Goal: Task Accomplishment & Management: Complete application form

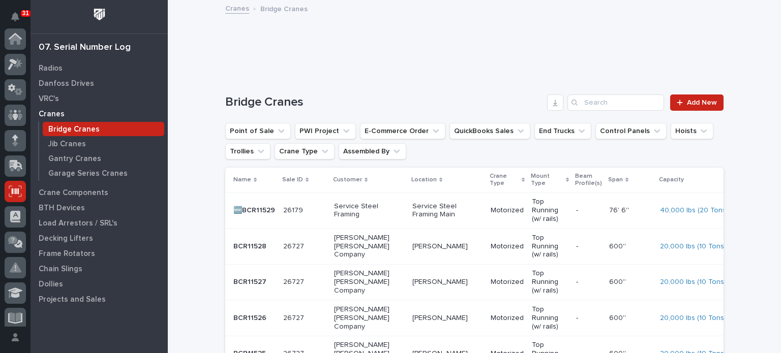
scroll to position [153, 0]
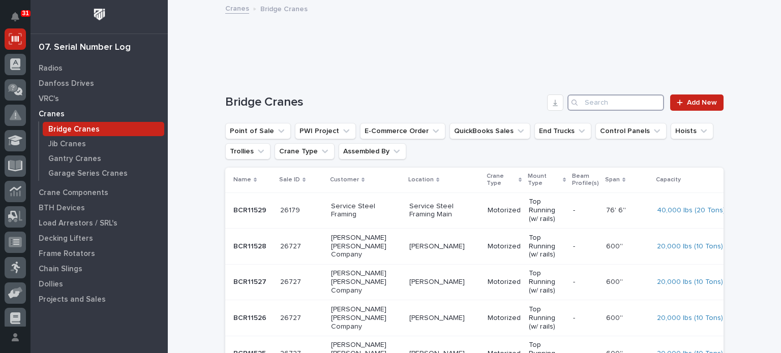
click at [618, 101] on input "Search" at bounding box center [615, 103] width 97 height 16
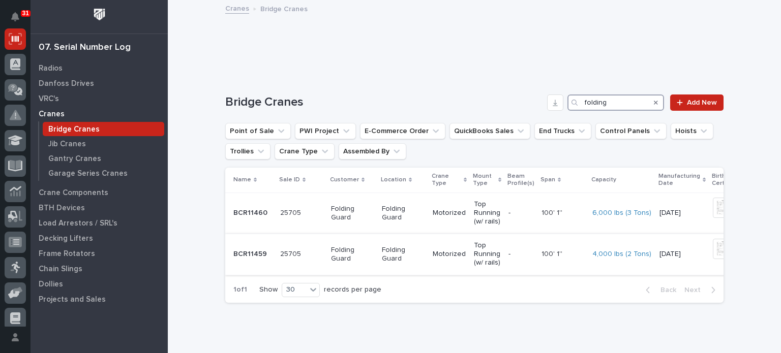
type input "folding"
click at [713, 250] on img at bounding box center [723, 249] width 20 height 20
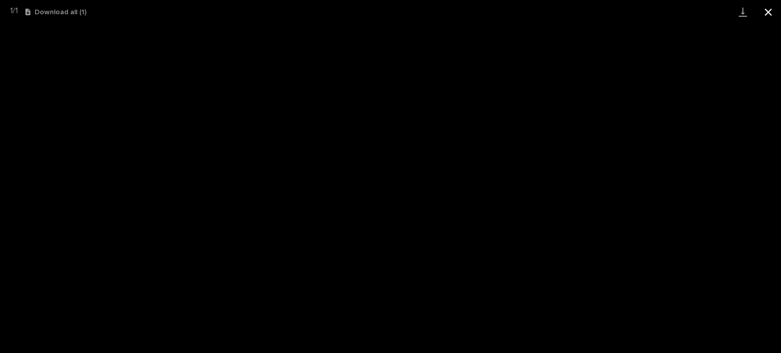
click at [770, 12] on button "Close gallery" at bounding box center [768, 12] width 25 height 24
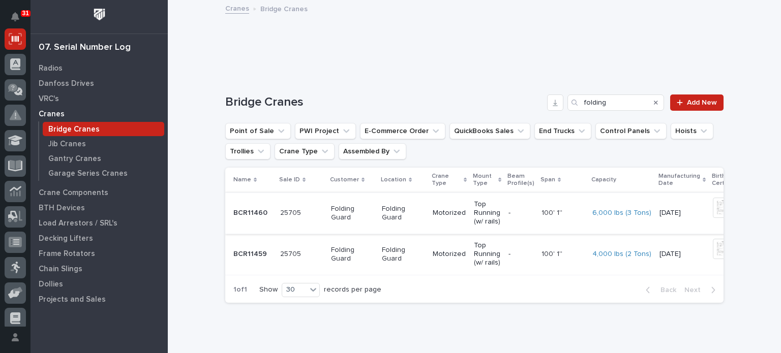
click at [713, 211] on img at bounding box center [723, 208] width 20 height 20
click at [349, 252] on p "Folding Guard" at bounding box center [352, 254] width 43 height 17
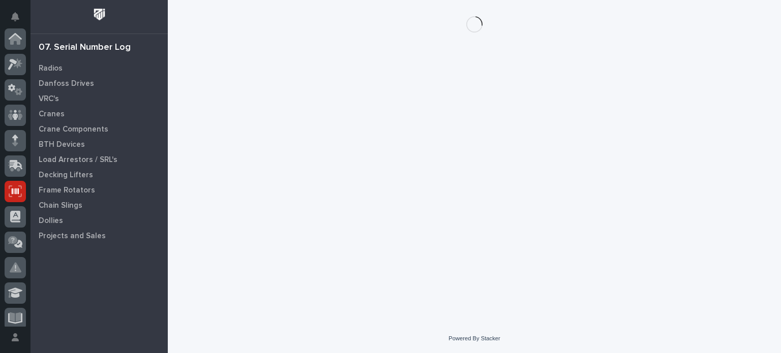
scroll to position [153, 0]
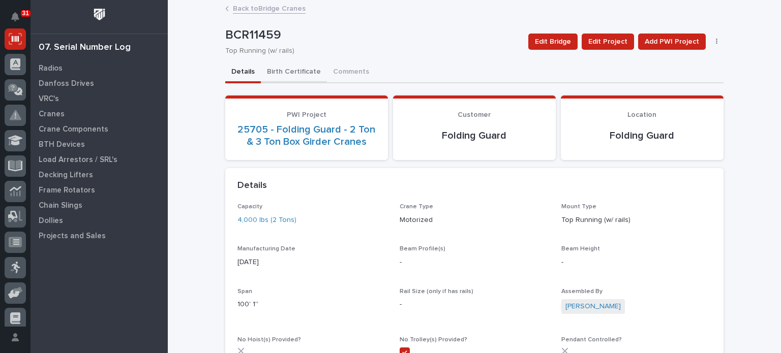
click at [289, 70] on button "Birth Certificate" at bounding box center [294, 72] width 66 height 21
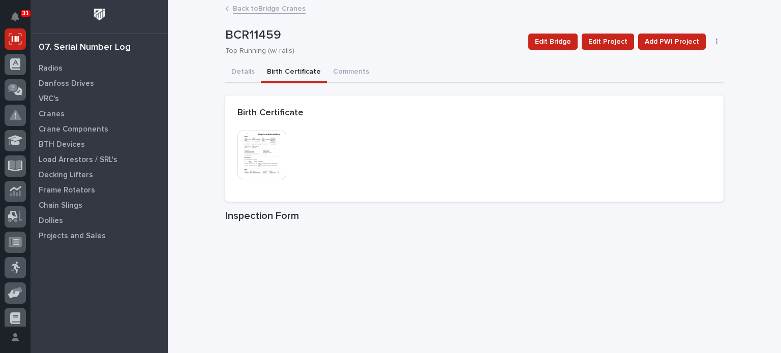
click at [260, 151] on img at bounding box center [261, 155] width 49 height 49
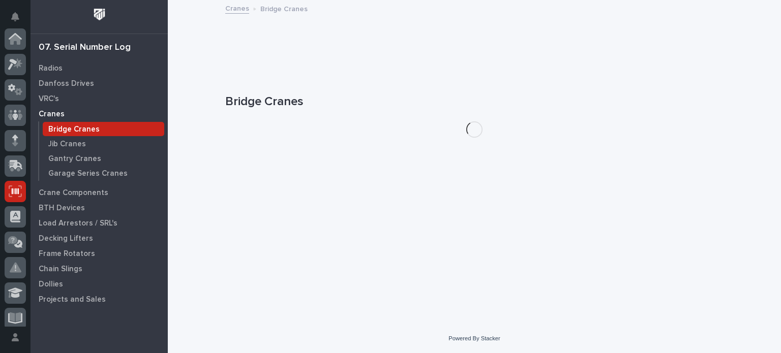
scroll to position [153, 0]
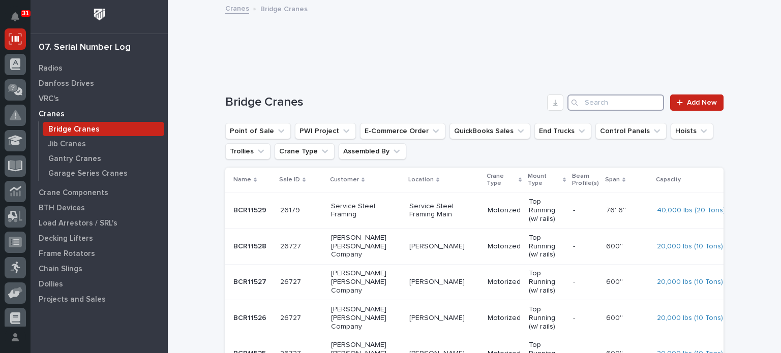
click at [600, 102] on input "Search" at bounding box center [615, 103] width 97 height 16
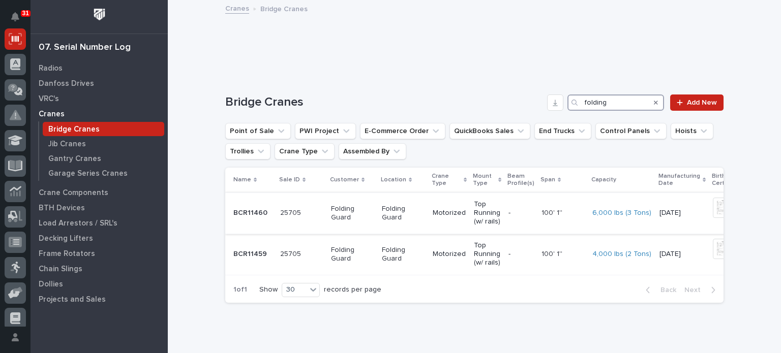
type input "folding"
click at [282, 213] on p "25705" at bounding box center [291, 212] width 23 height 11
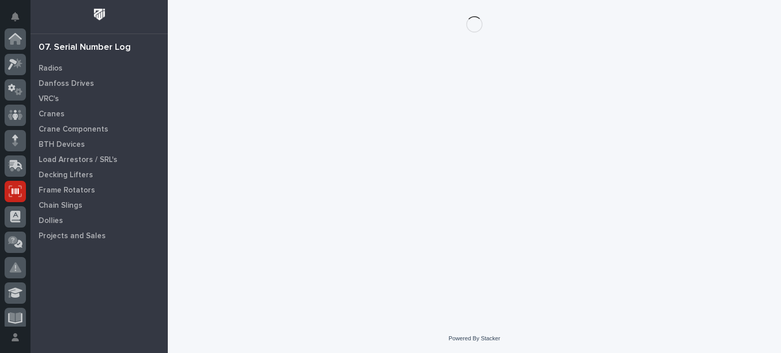
scroll to position [153, 0]
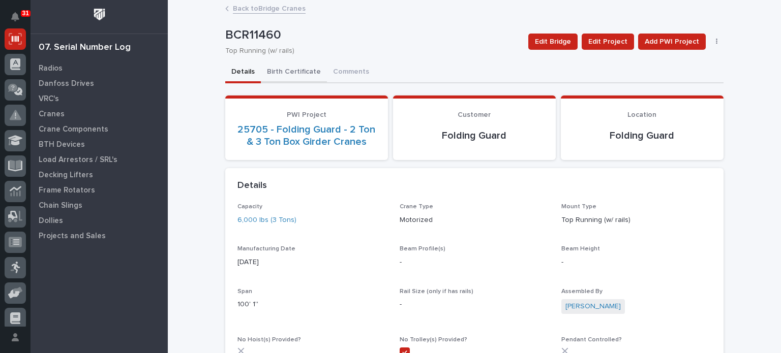
click at [279, 75] on button "Birth Certificate" at bounding box center [294, 72] width 66 height 21
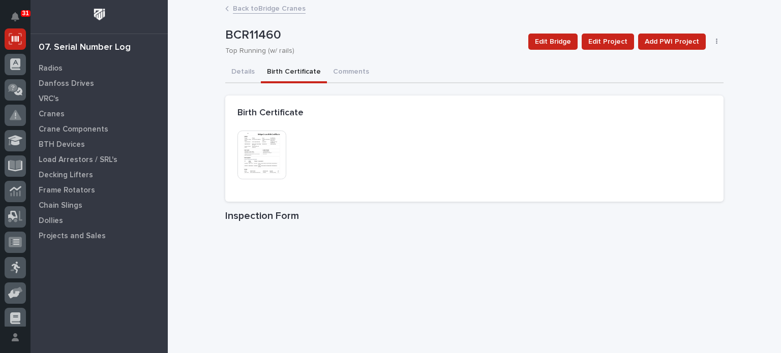
click at [252, 158] on img at bounding box center [261, 155] width 49 height 49
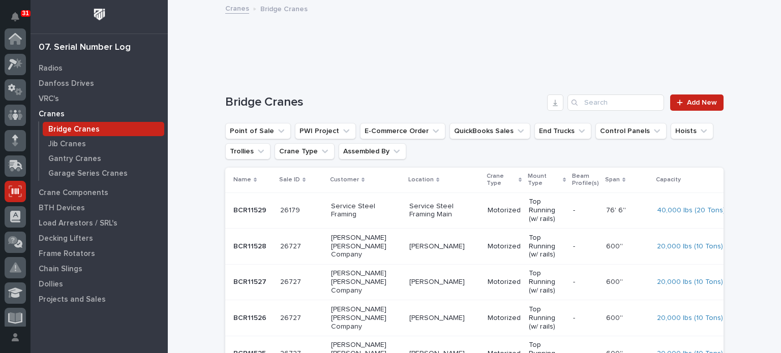
scroll to position [153, 0]
click at [590, 99] on input "Search" at bounding box center [615, 103] width 97 height 16
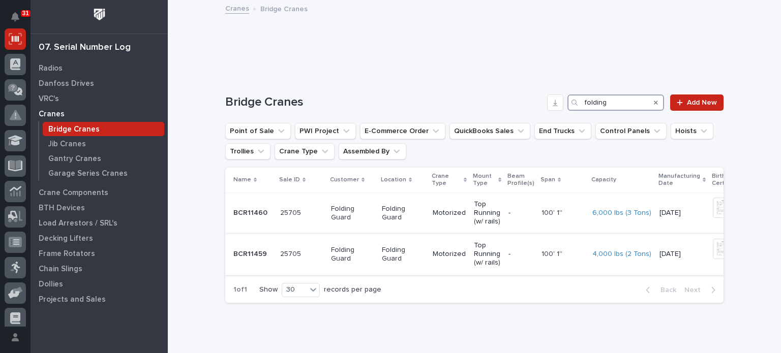
type input "folding"
click at [713, 248] on img at bounding box center [723, 249] width 20 height 20
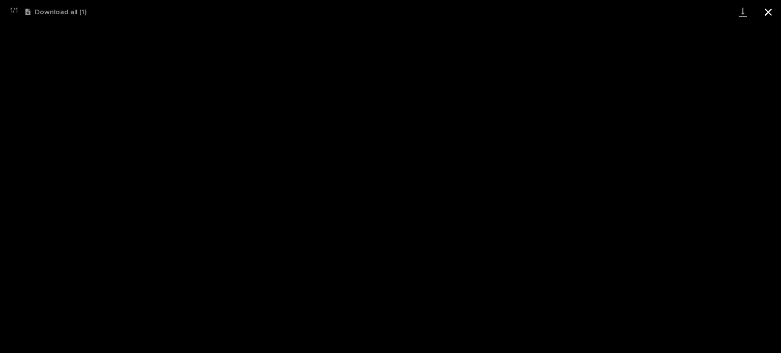
click at [771, 11] on button "Close gallery" at bounding box center [768, 12] width 25 height 24
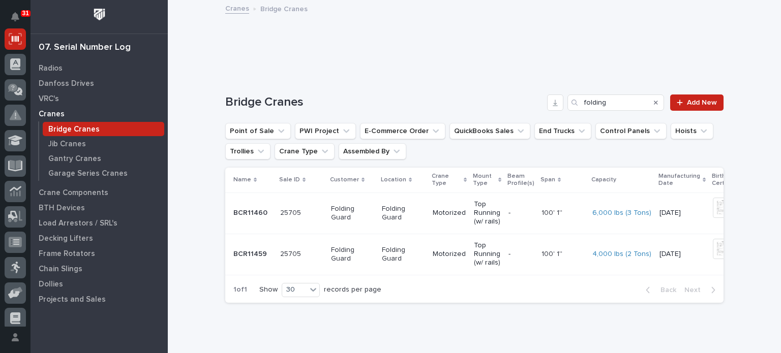
click at [654, 101] on icon "Search" at bounding box center [656, 103] width 4 height 4
click at [652, 101] on input "folding" at bounding box center [615, 103] width 97 height 16
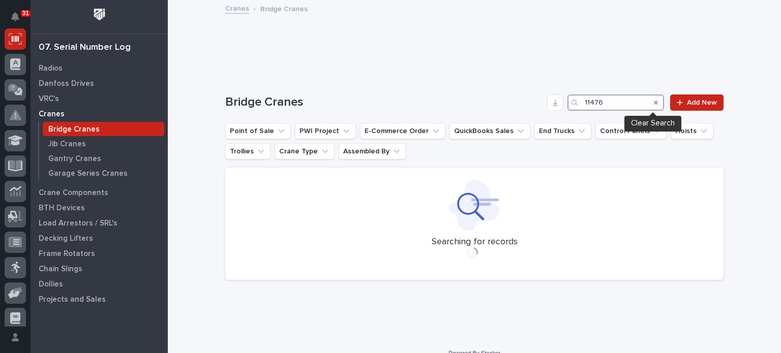
type input "11476"
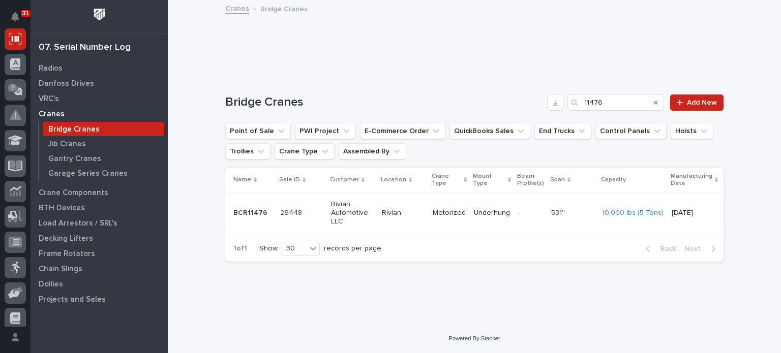
click at [409, 207] on div "Rivian" at bounding box center [403, 212] width 43 height 11
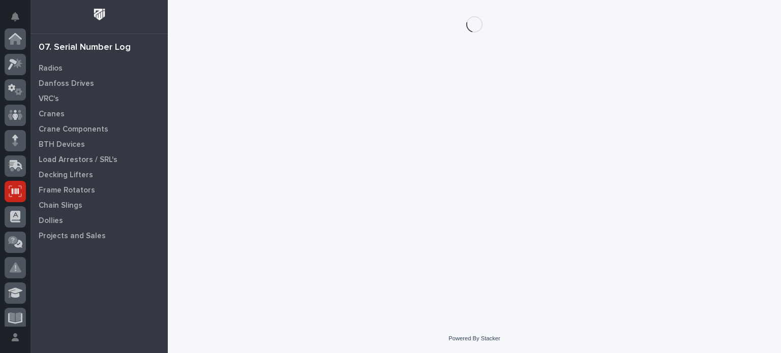
scroll to position [153, 0]
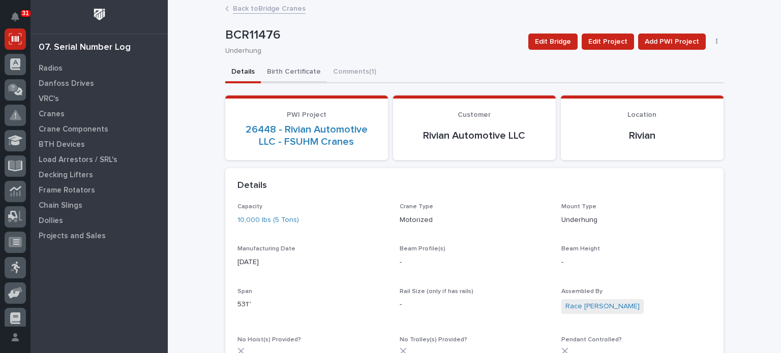
click at [290, 70] on button "Birth Certificate" at bounding box center [294, 72] width 66 height 21
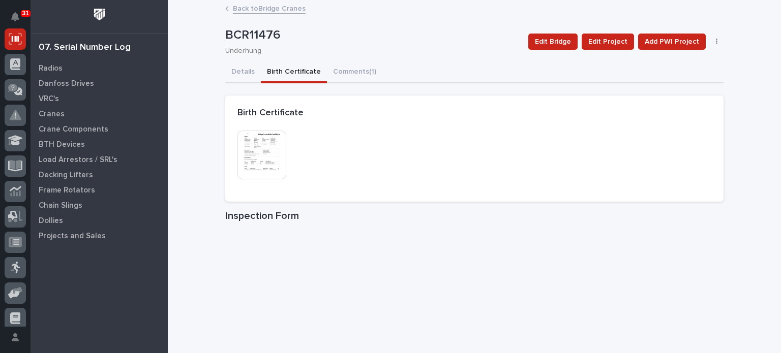
click at [271, 153] on img at bounding box center [261, 155] width 49 height 49
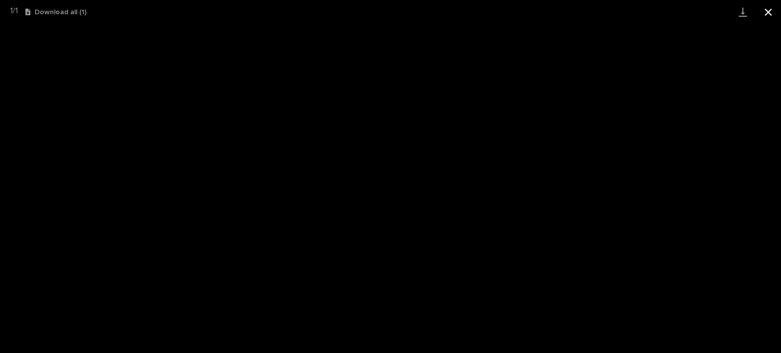
click at [768, 13] on button "Close gallery" at bounding box center [768, 12] width 25 height 24
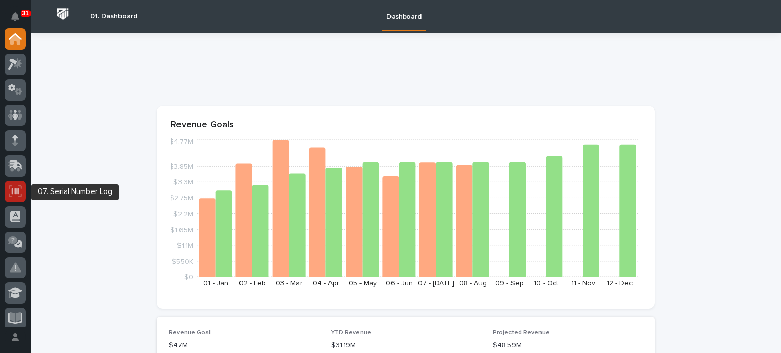
click at [16, 183] on div at bounding box center [15, 191] width 21 height 21
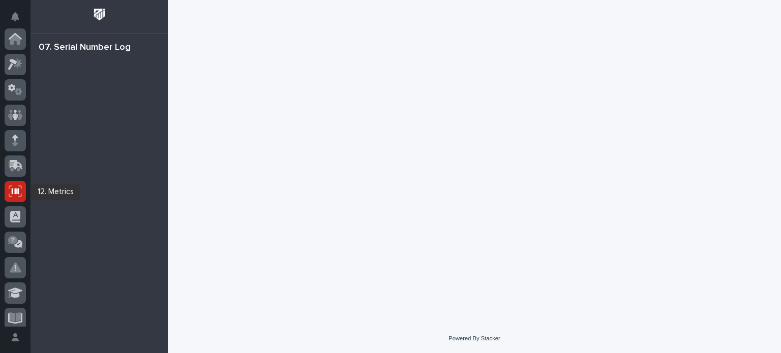
scroll to position [153, 0]
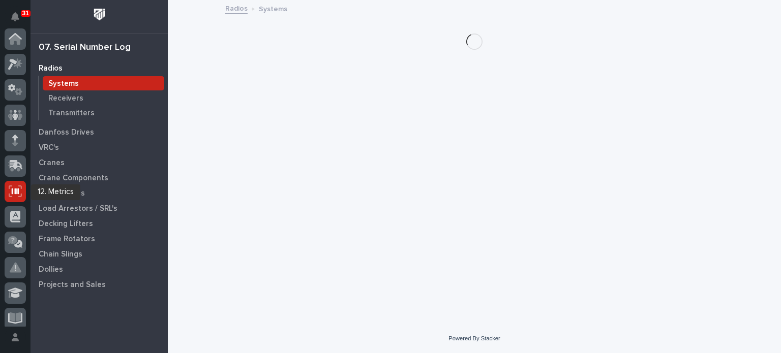
scroll to position [153, 0]
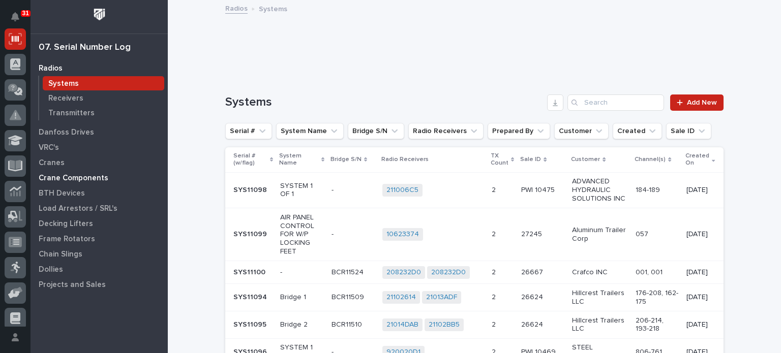
click at [65, 173] on div "Crane Components" at bounding box center [99, 178] width 132 height 14
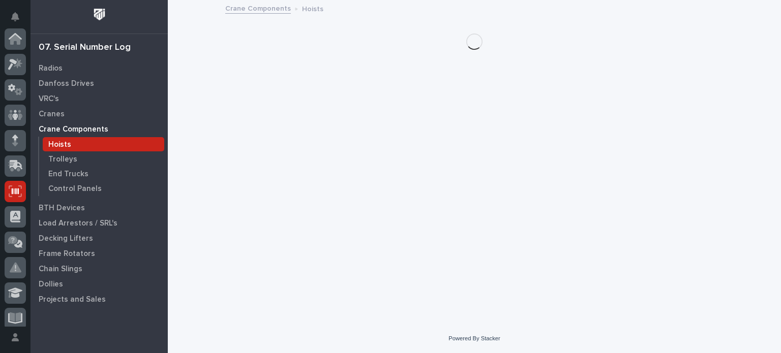
scroll to position [153, 0]
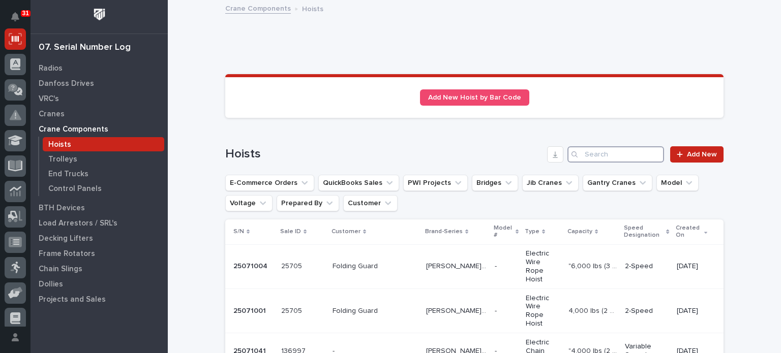
click at [585, 152] on input "Search" at bounding box center [615, 154] width 97 height 16
click at [702, 153] on span "Add New" at bounding box center [702, 154] width 30 height 7
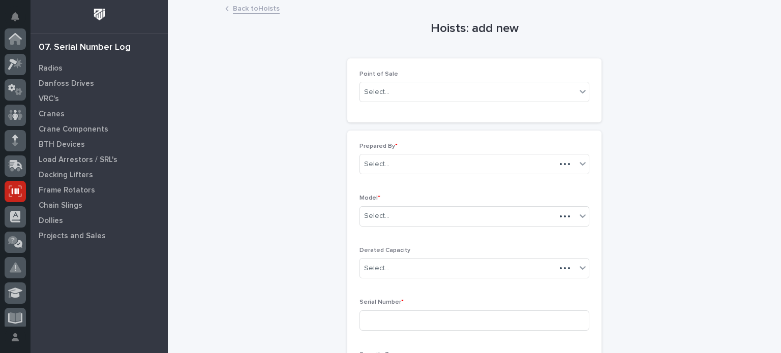
scroll to position [153, 0]
click at [529, 213] on div "Select..." at bounding box center [468, 216] width 216 height 17
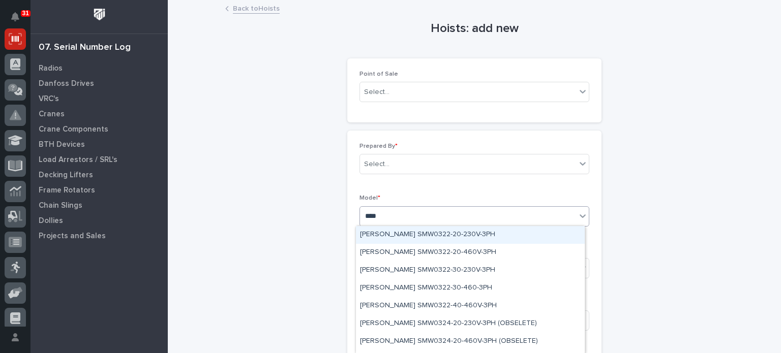
type input "*****"
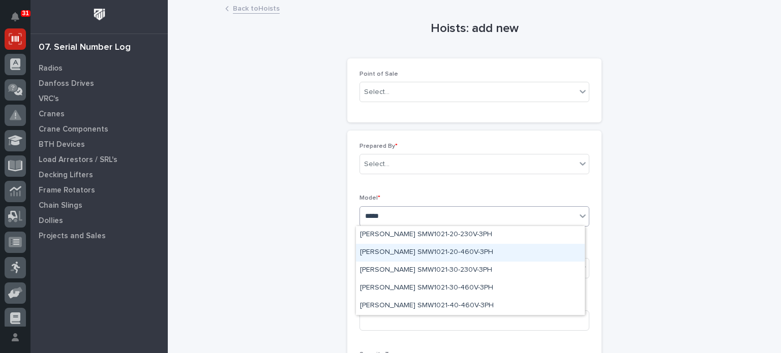
click at [434, 250] on div "[PERSON_NAME] SMW1021-20-460V-3PH" at bounding box center [470, 253] width 229 height 18
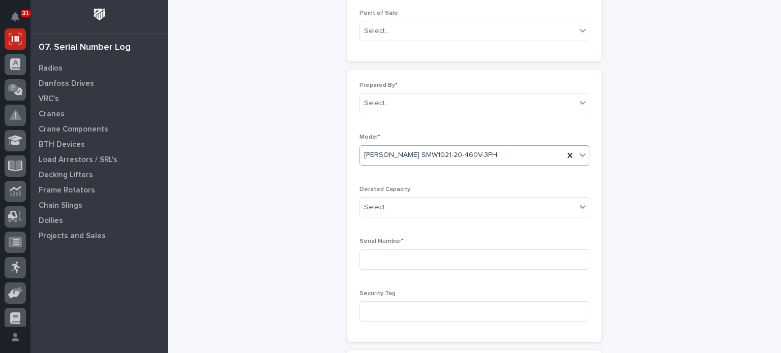
scroll to position [0, 0]
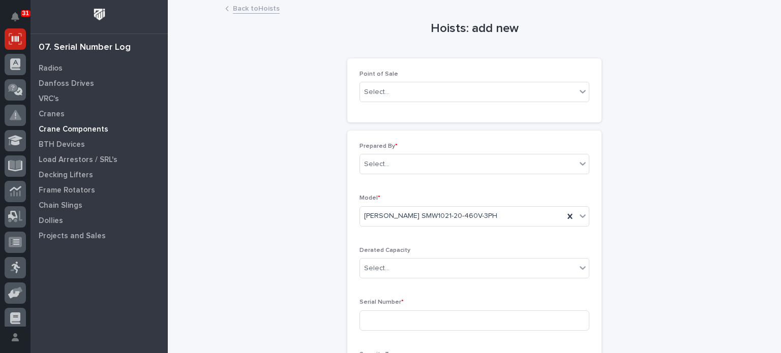
click at [62, 129] on p "Crane Components" at bounding box center [74, 129] width 70 height 9
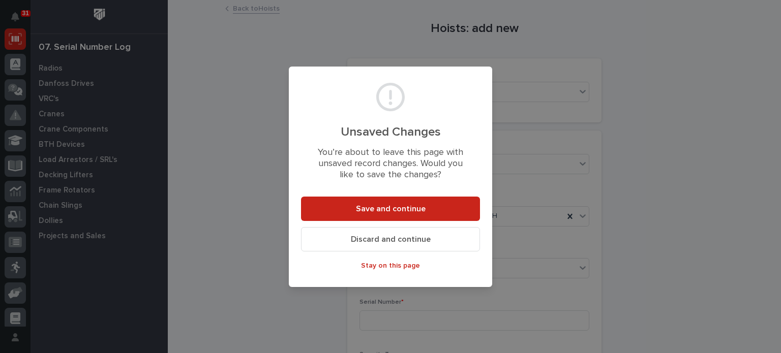
click at [425, 234] on span "Discard and continue" at bounding box center [391, 239] width 80 height 11
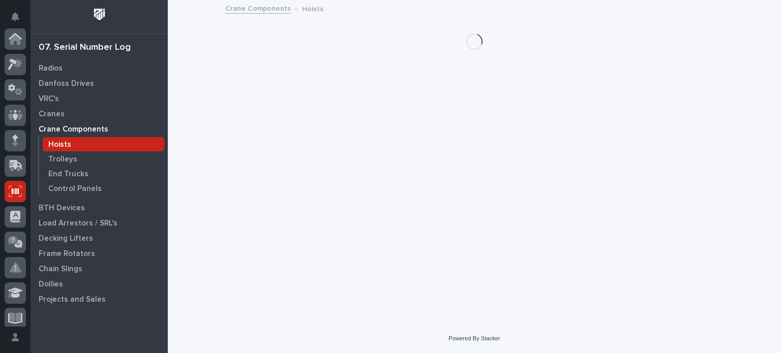
scroll to position [153, 0]
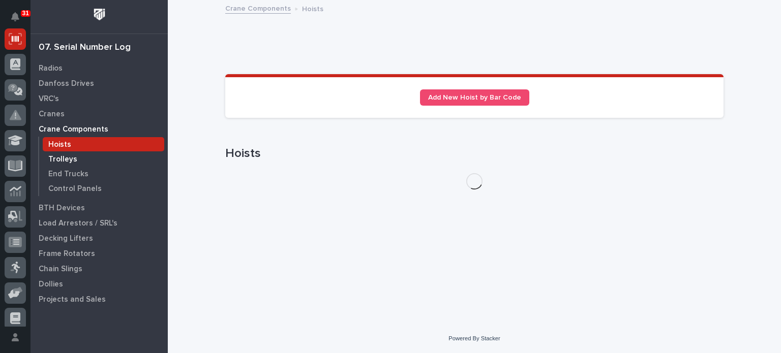
click at [55, 157] on p "Trolleys" at bounding box center [62, 159] width 29 height 9
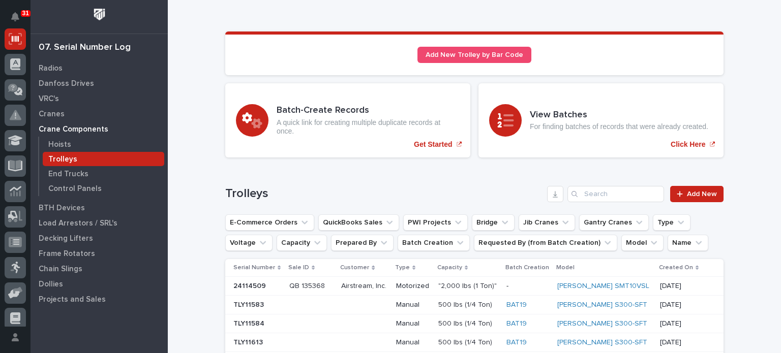
scroll to position [42, 0]
click at [603, 193] on input "Search" at bounding box center [615, 195] width 97 height 16
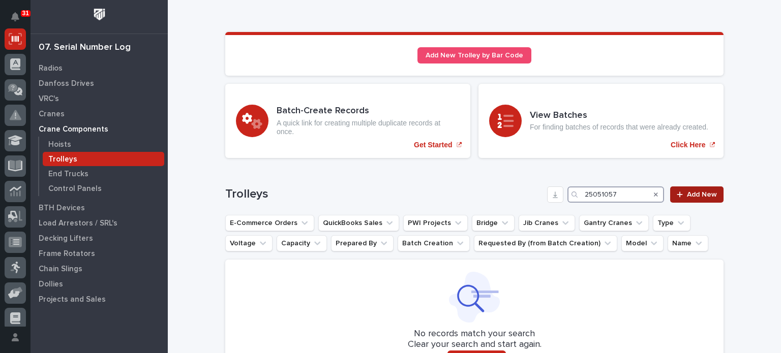
type input "25051057"
click at [697, 193] on span "Add New" at bounding box center [702, 194] width 30 height 7
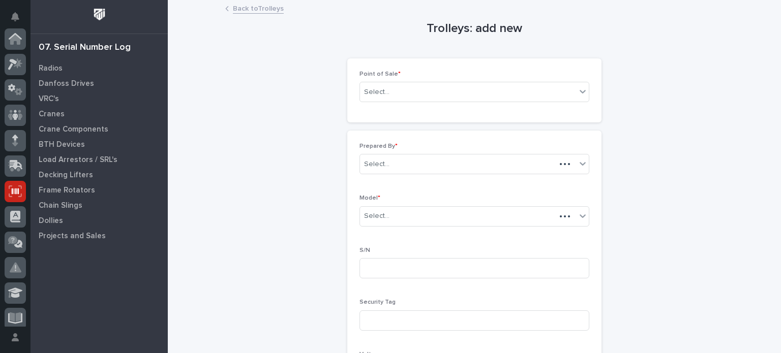
scroll to position [153, 0]
click at [507, 94] on div "Select..." at bounding box center [468, 92] width 216 height 17
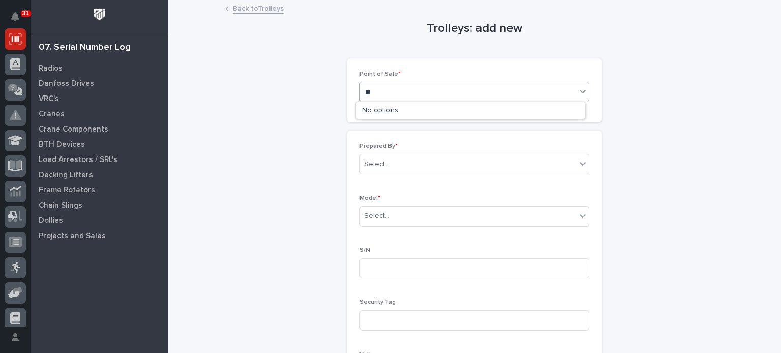
type input "*"
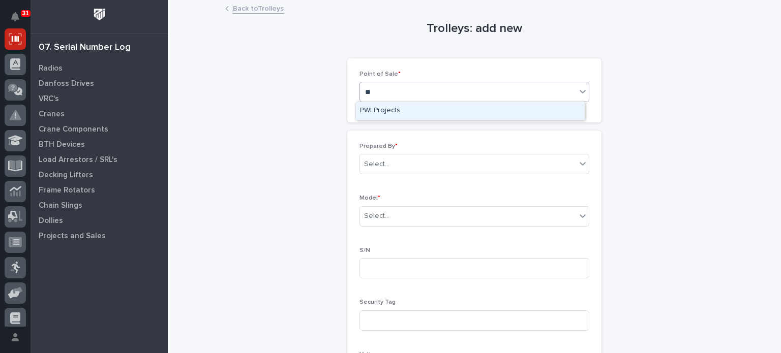
type input "***"
click at [501, 111] on div "PWI Projects" at bounding box center [470, 111] width 229 height 18
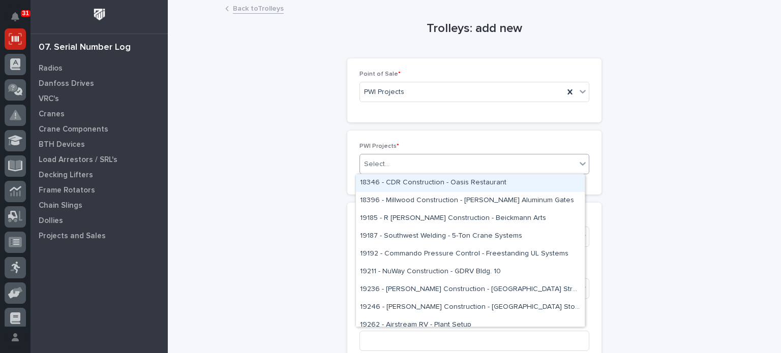
click at [487, 166] on div "Select..." at bounding box center [468, 164] width 216 height 17
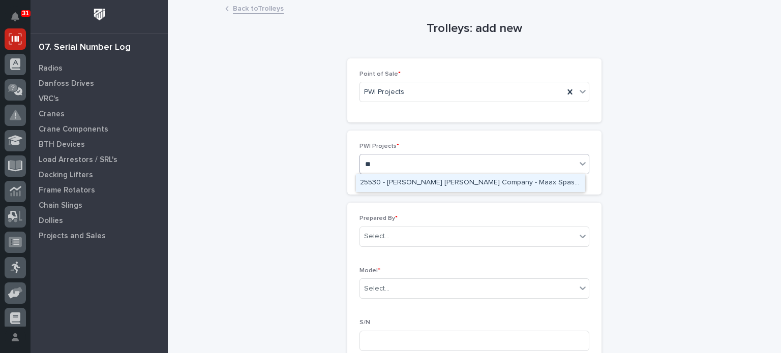
type input "*"
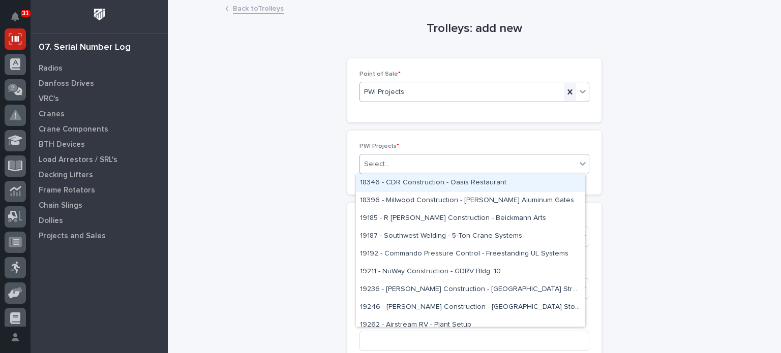
click at [565, 88] on icon at bounding box center [570, 92] width 10 height 10
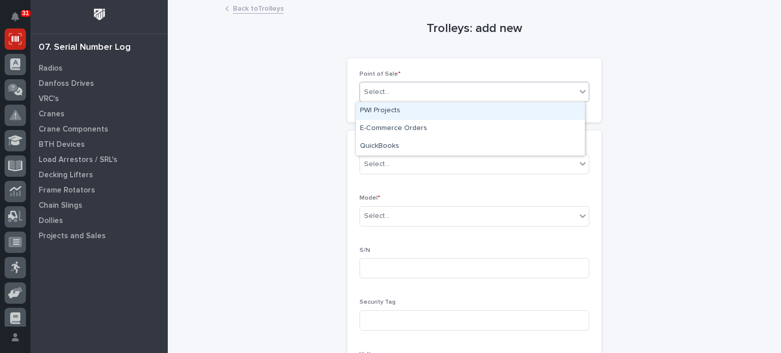
click at [565, 88] on div "Select..." at bounding box center [468, 92] width 216 height 17
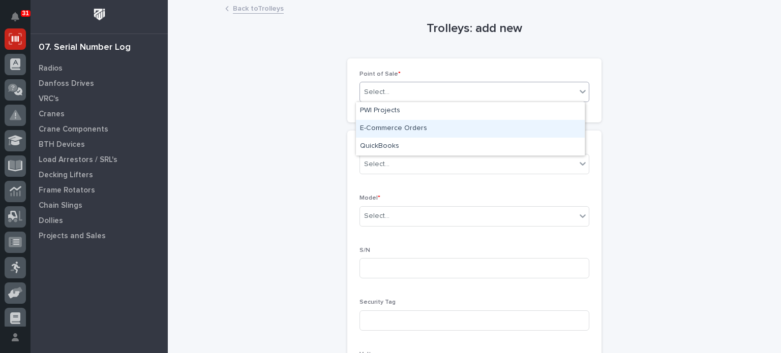
click at [541, 132] on div "E-Commerce Orders" at bounding box center [470, 129] width 229 height 18
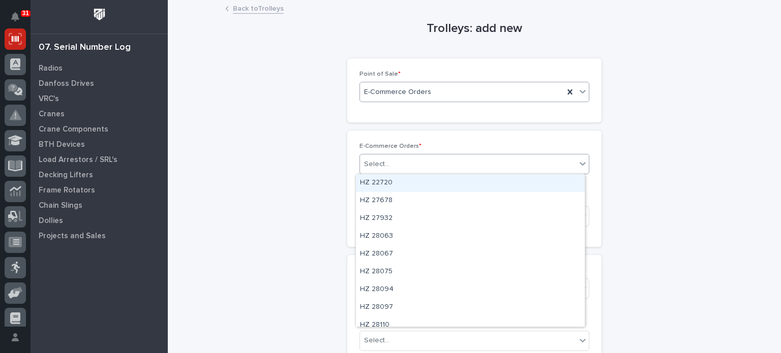
click at [499, 161] on div "Select..." at bounding box center [468, 164] width 216 height 17
type input "********"
click at [493, 191] on div "ZO 55303321" at bounding box center [470, 183] width 229 height 18
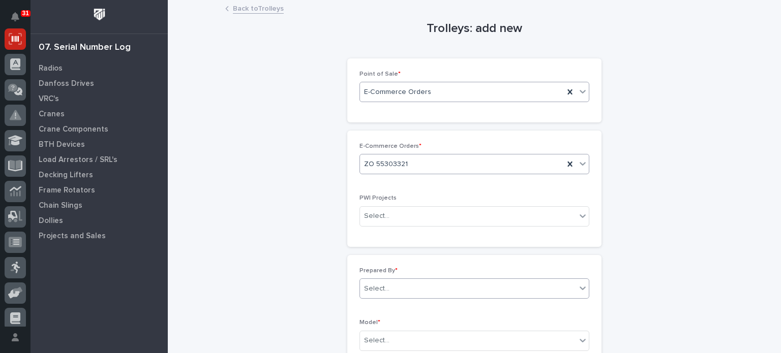
click at [450, 292] on div "Select..." at bounding box center [468, 289] width 216 height 17
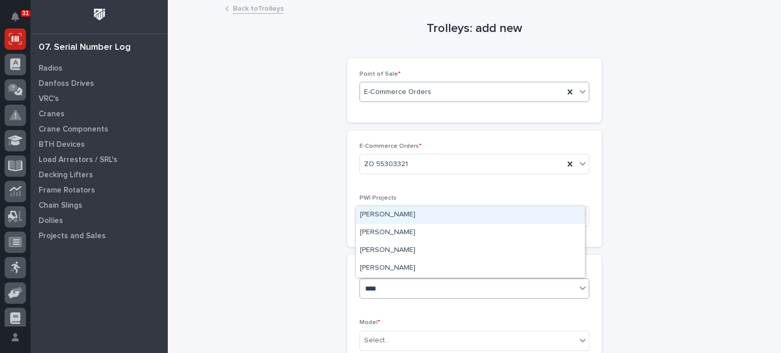
type input "*****"
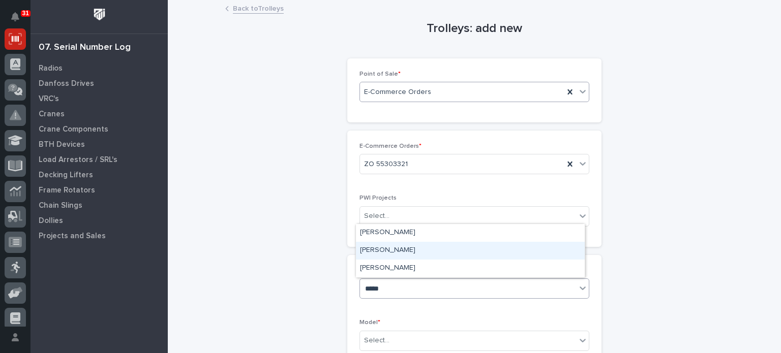
click at [441, 249] on div "[PERSON_NAME]" at bounding box center [470, 251] width 229 height 18
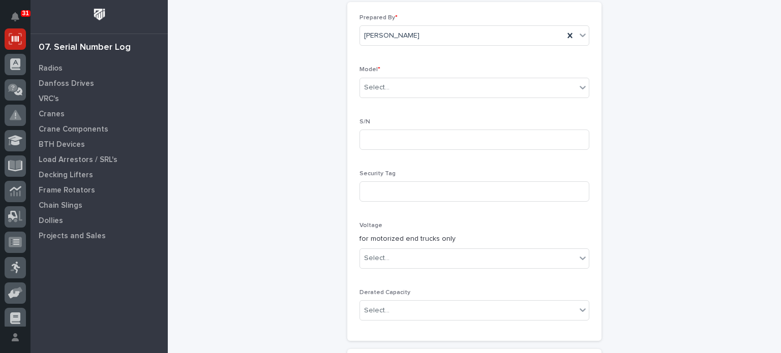
scroll to position [255, 0]
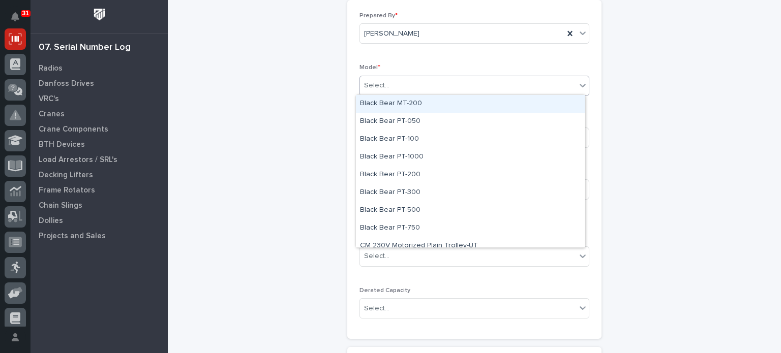
click at [537, 85] on div "Select..." at bounding box center [468, 85] width 216 height 17
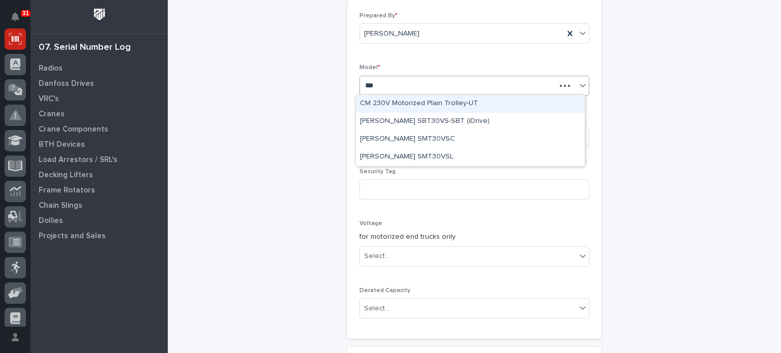
type input "****"
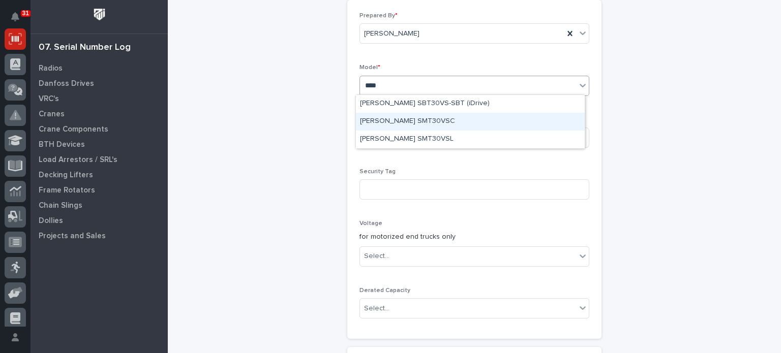
click at [519, 117] on div "[PERSON_NAME] SMT30VSC" at bounding box center [470, 122] width 229 height 18
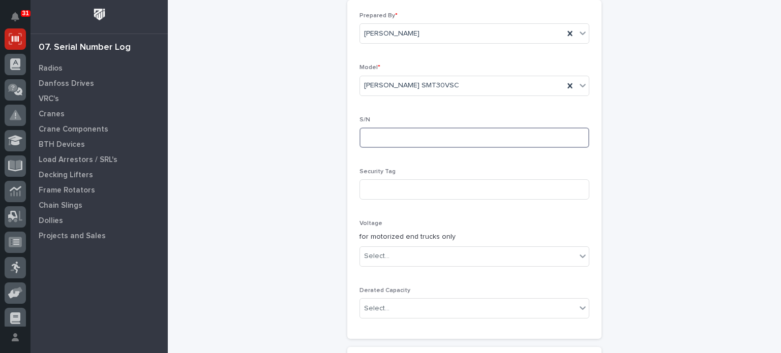
click at [506, 135] on input at bounding box center [475, 138] width 230 height 20
type input "25051057"
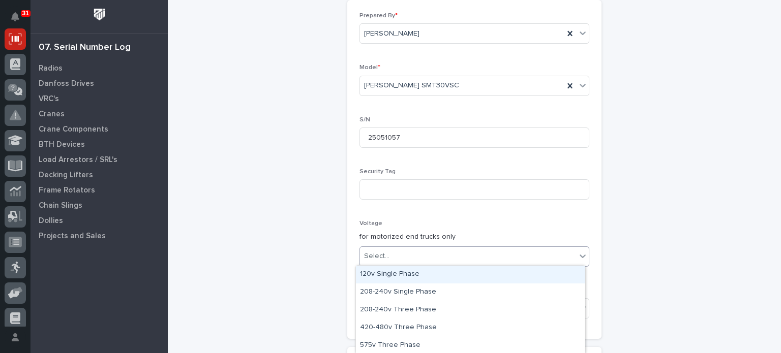
click at [483, 252] on div "Select..." at bounding box center [468, 256] width 216 height 17
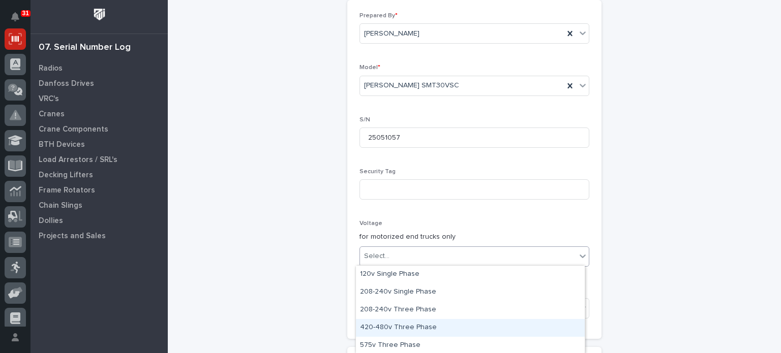
click at [476, 328] on div "420-480v Three Phase" at bounding box center [470, 328] width 229 height 18
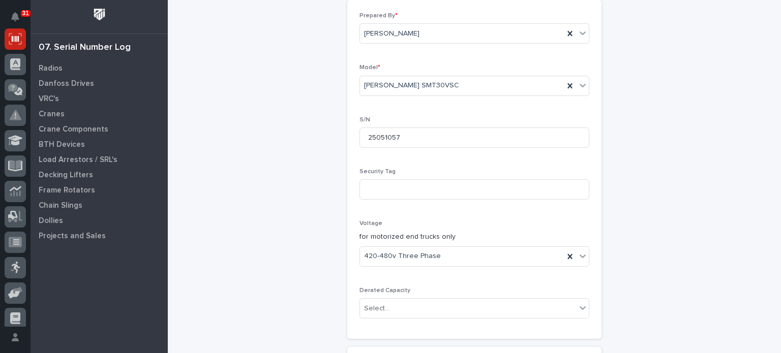
click at [653, 289] on div "Trolleys: add new Loading... Saving… Loading... Saving… Loading... Saving… Poin…" at bounding box center [474, 155] width 498 height 818
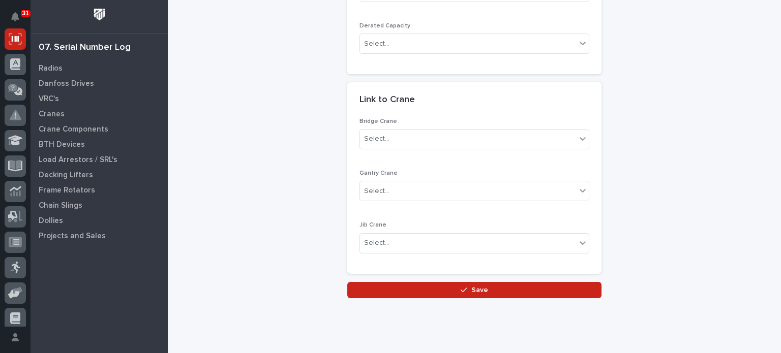
scroll to position [521, 0]
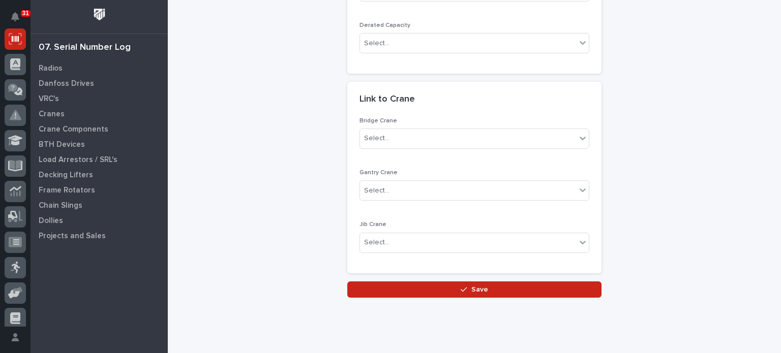
click at [520, 276] on div "Loading... Saving… Link to [GEOGRAPHIC_DATA] Crane Select... Gantry Crane Selec…" at bounding box center [474, 182] width 254 height 200
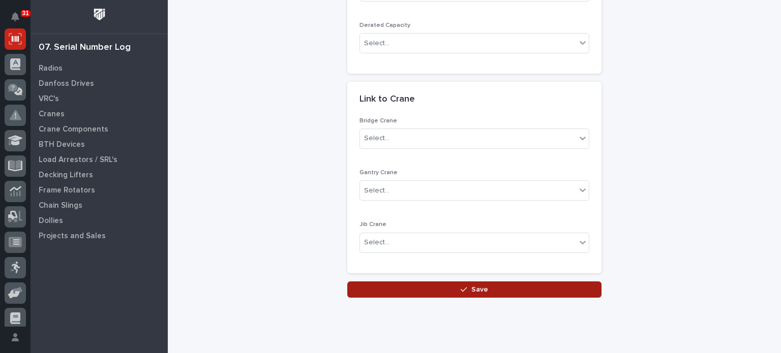
click at [521, 287] on button "Save" at bounding box center [474, 290] width 254 height 16
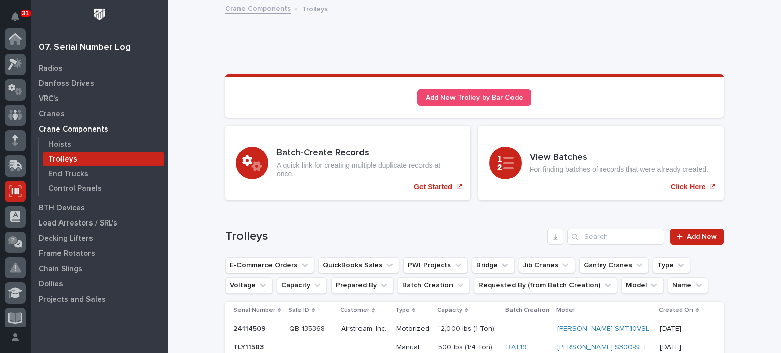
scroll to position [153, 0]
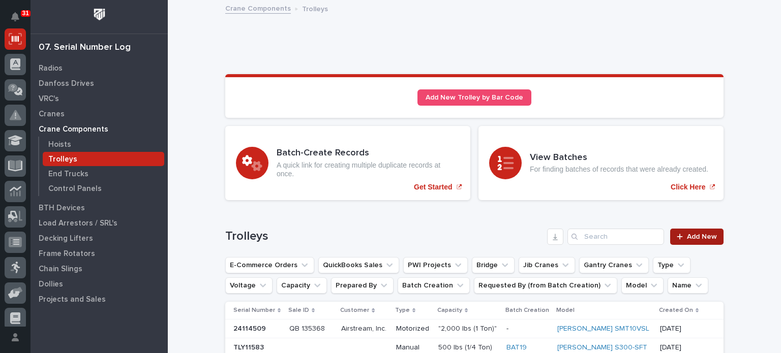
click at [699, 236] on span "Add New" at bounding box center [702, 236] width 30 height 7
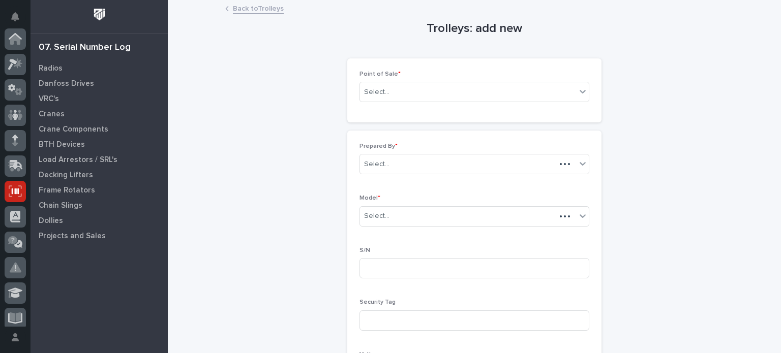
scroll to position [153, 0]
click at [490, 92] on div "Select..." at bounding box center [468, 92] width 216 height 17
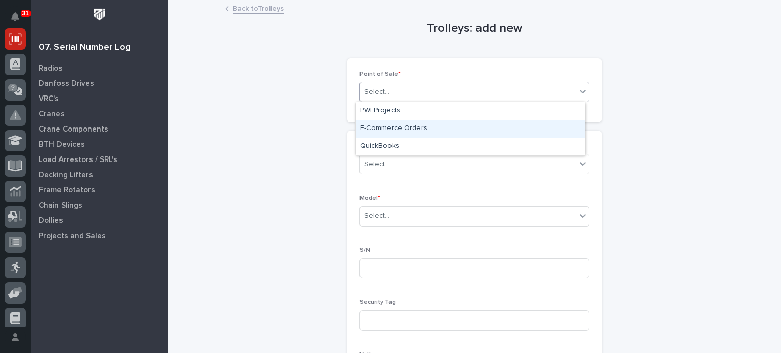
click at [478, 122] on div "E-Commerce Orders" at bounding box center [470, 129] width 229 height 18
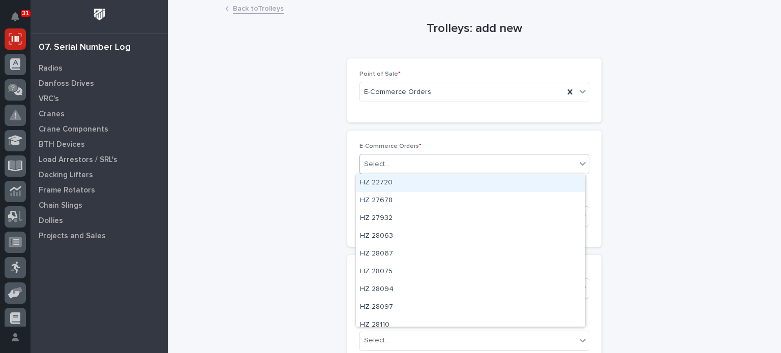
click at [470, 161] on div "Select..." at bounding box center [468, 164] width 216 height 17
type input "********"
click at [467, 179] on div "ZO 55303321" at bounding box center [470, 183] width 229 height 18
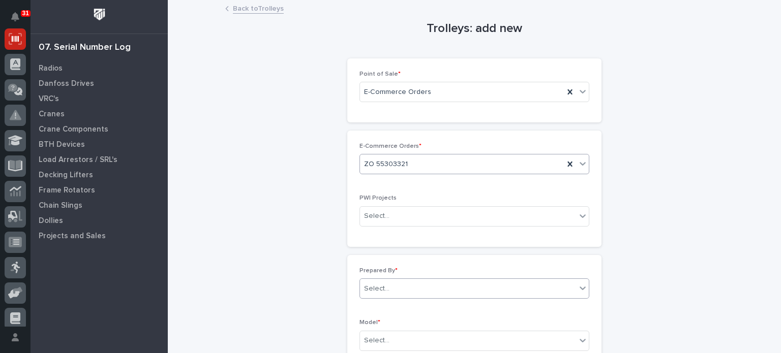
click at [492, 284] on div "Select..." at bounding box center [468, 289] width 216 height 17
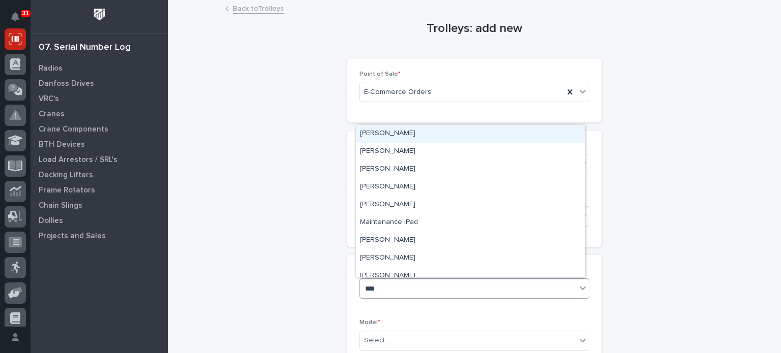
type input "*****"
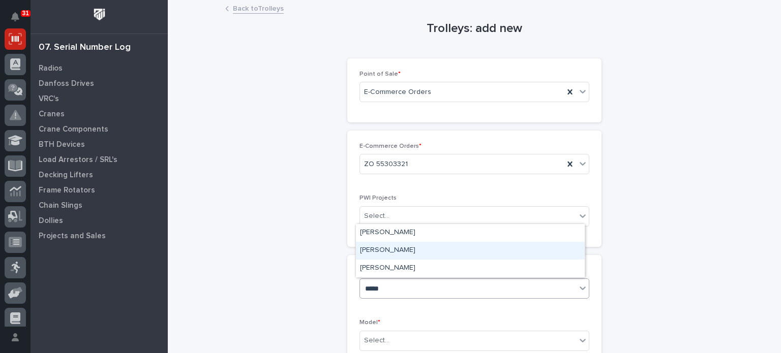
click at [474, 257] on div "[PERSON_NAME]" at bounding box center [470, 251] width 229 height 18
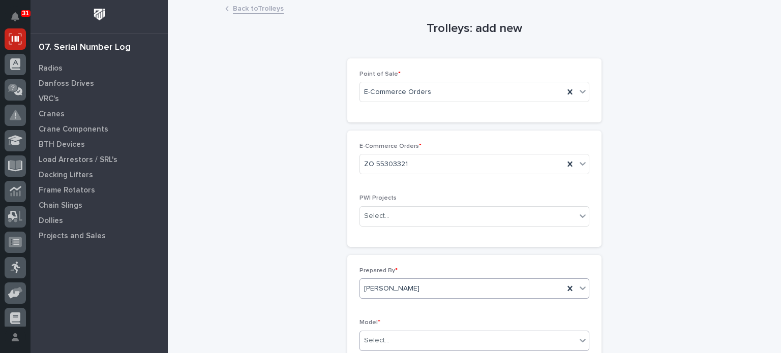
click at [528, 338] on div "Select..." at bounding box center [468, 341] width 216 height 17
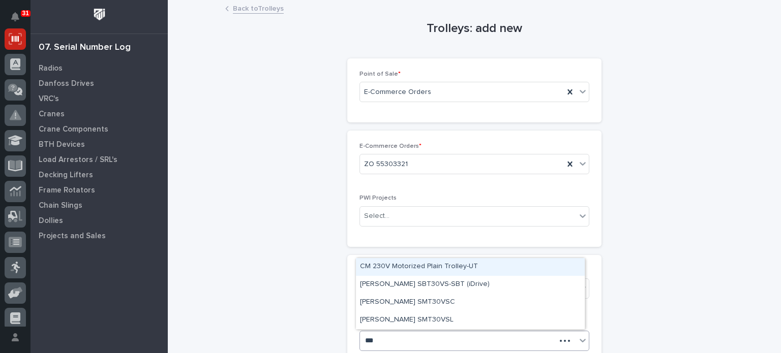
type input "****"
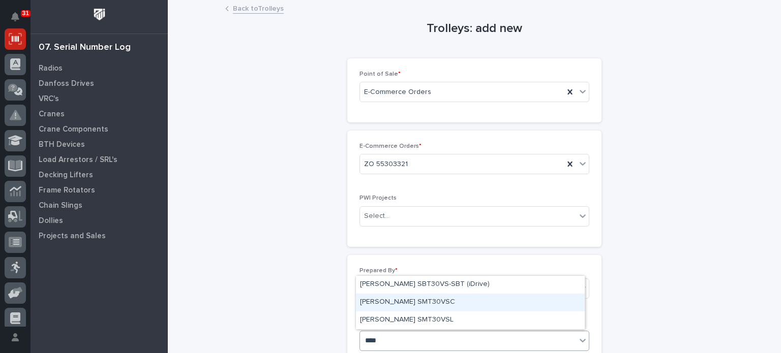
click at [474, 299] on div "[PERSON_NAME] SMT30VSC" at bounding box center [470, 303] width 229 height 18
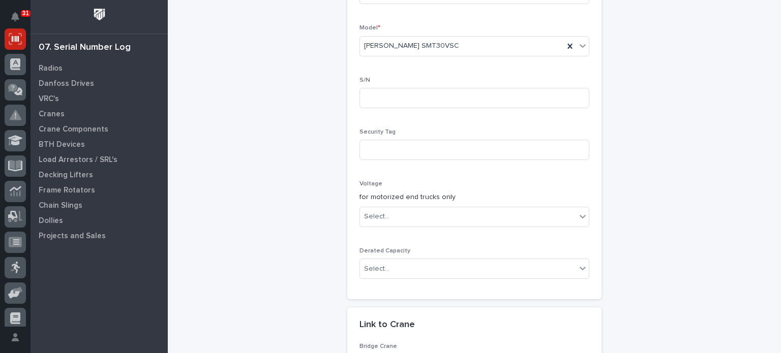
scroll to position [298, 0]
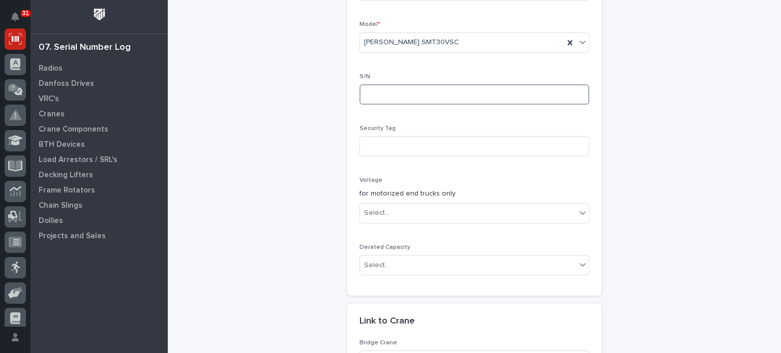
click at [478, 93] on input at bounding box center [475, 94] width 230 height 20
type input "25040033"
click at [453, 214] on div "Select..." at bounding box center [468, 213] width 216 height 17
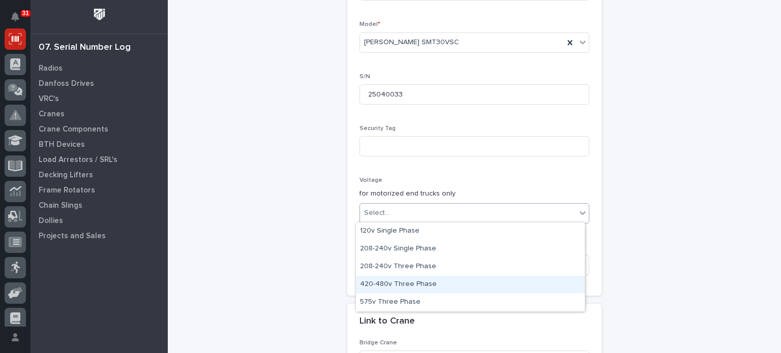
click at [439, 281] on div "420-480v Three Phase" at bounding box center [470, 285] width 229 height 18
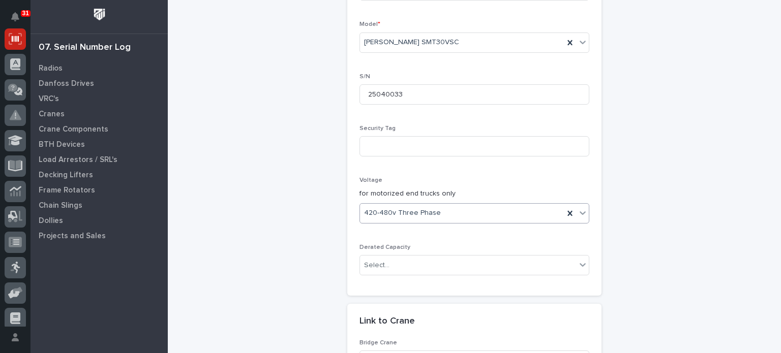
click at [607, 293] on div "Trolleys: add new Loading... Saving… Loading... Saving… Loading... Saving… Poin…" at bounding box center [474, 112] width 498 height 818
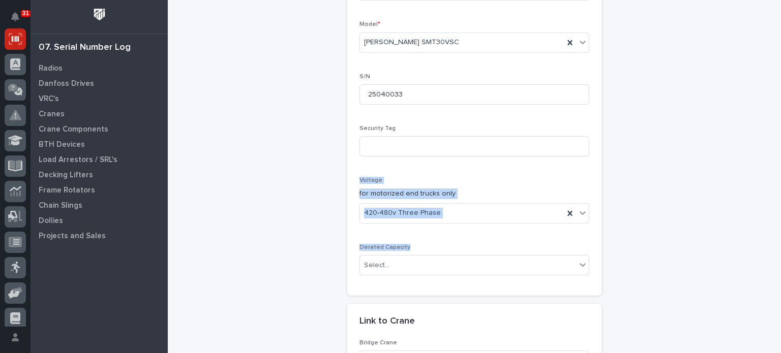
drag, startPoint x: 603, startPoint y: 248, endPoint x: 619, endPoint y: 148, distance: 100.9
click at [619, 148] on div "Trolleys: add new Loading... Saving… Loading... Saving… Loading... Saving… Poin…" at bounding box center [474, 112] width 498 height 818
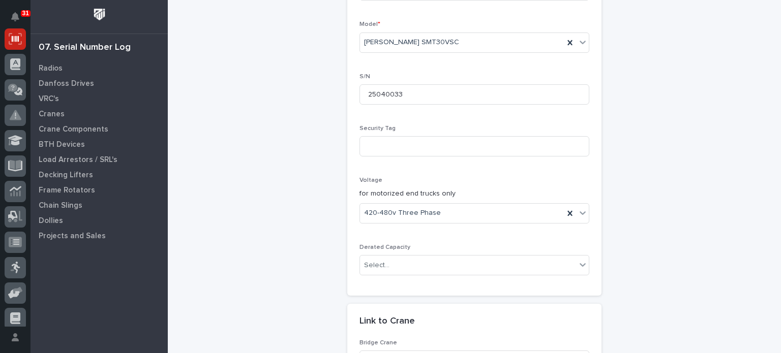
click at [619, 148] on div "Trolleys: add new Loading... Saving… Loading... Saving… Loading... Saving… Poin…" at bounding box center [474, 112] width 498 height 818
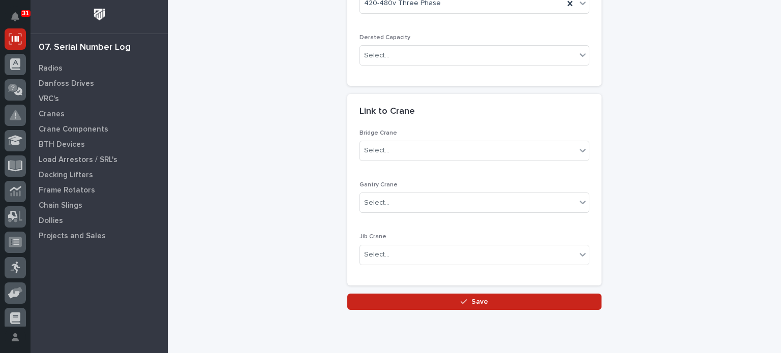
scroll to position [516, 0]
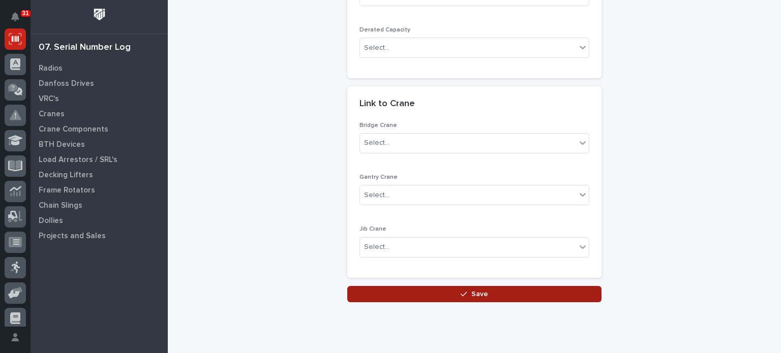
click at [488, 291] on button "Save" at bounding box center [474, 294] width 254 height 16
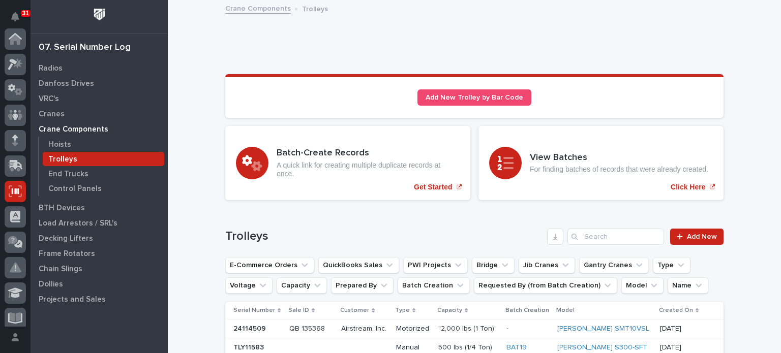
scroll to position [153, 0]
